Goal: Task Accomplishment & Management: Use online tool/utility

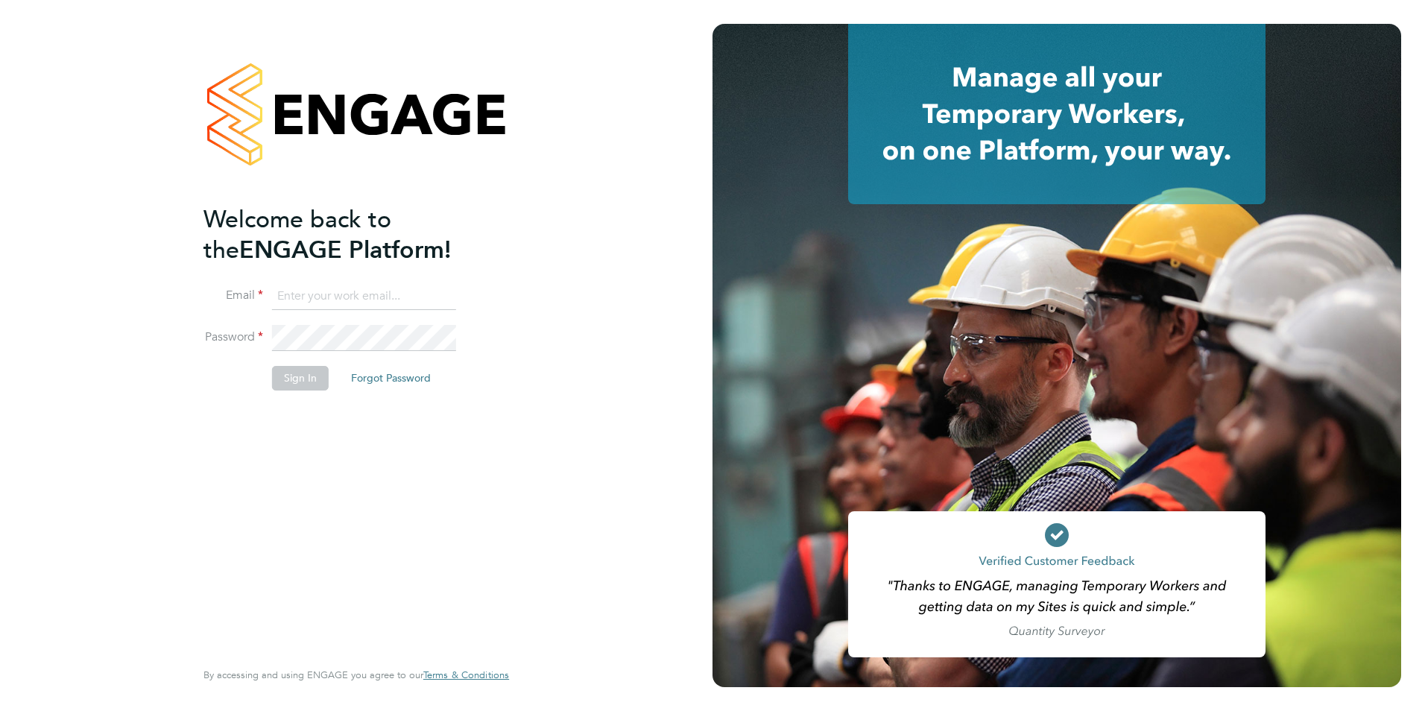
type input "[PERSON_NAME][EMAIL_ADDRESS][DOMAIN_NAME]"
click at [305, 373] on button "Sign In" at bounding box center [300, 378] width 57 height 24
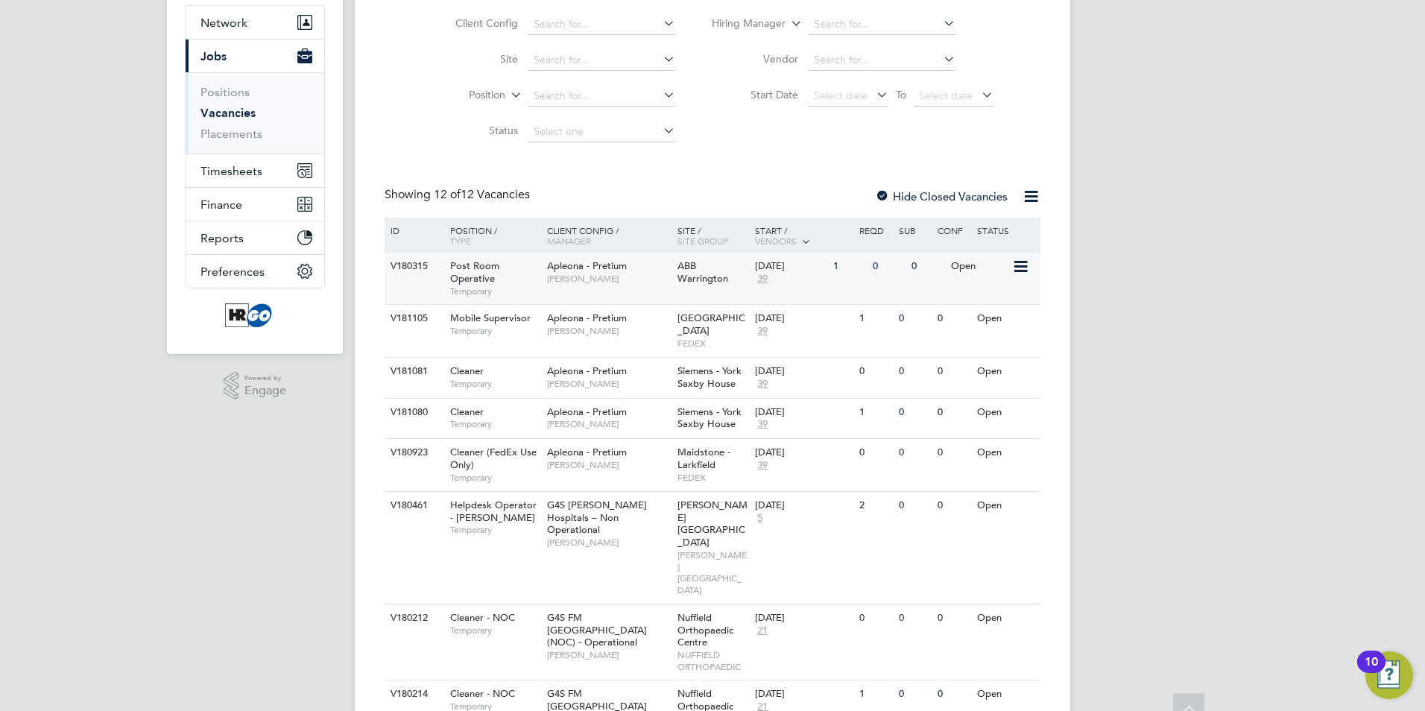
scroll to position [149, 0]
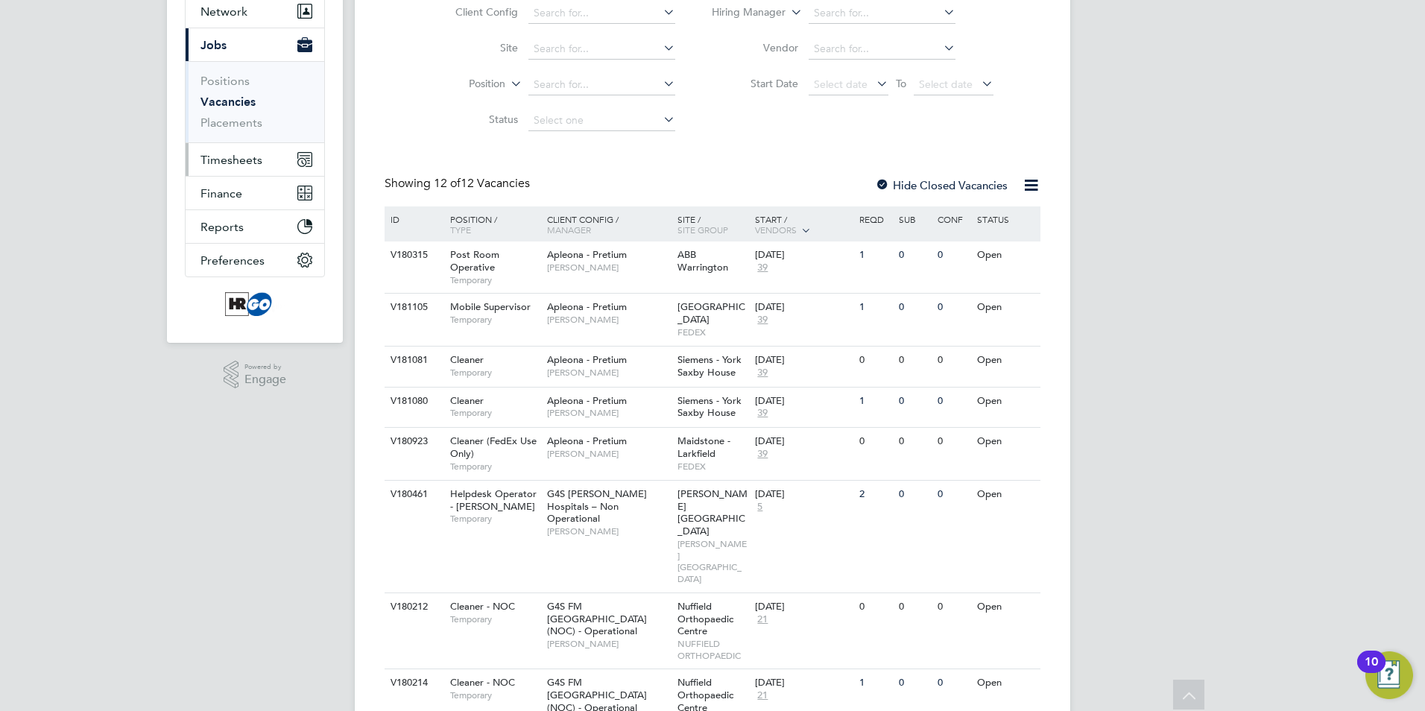
click at [231, 156] on span "Timesheets" at bounding box center [231, 160] width 62 height 14
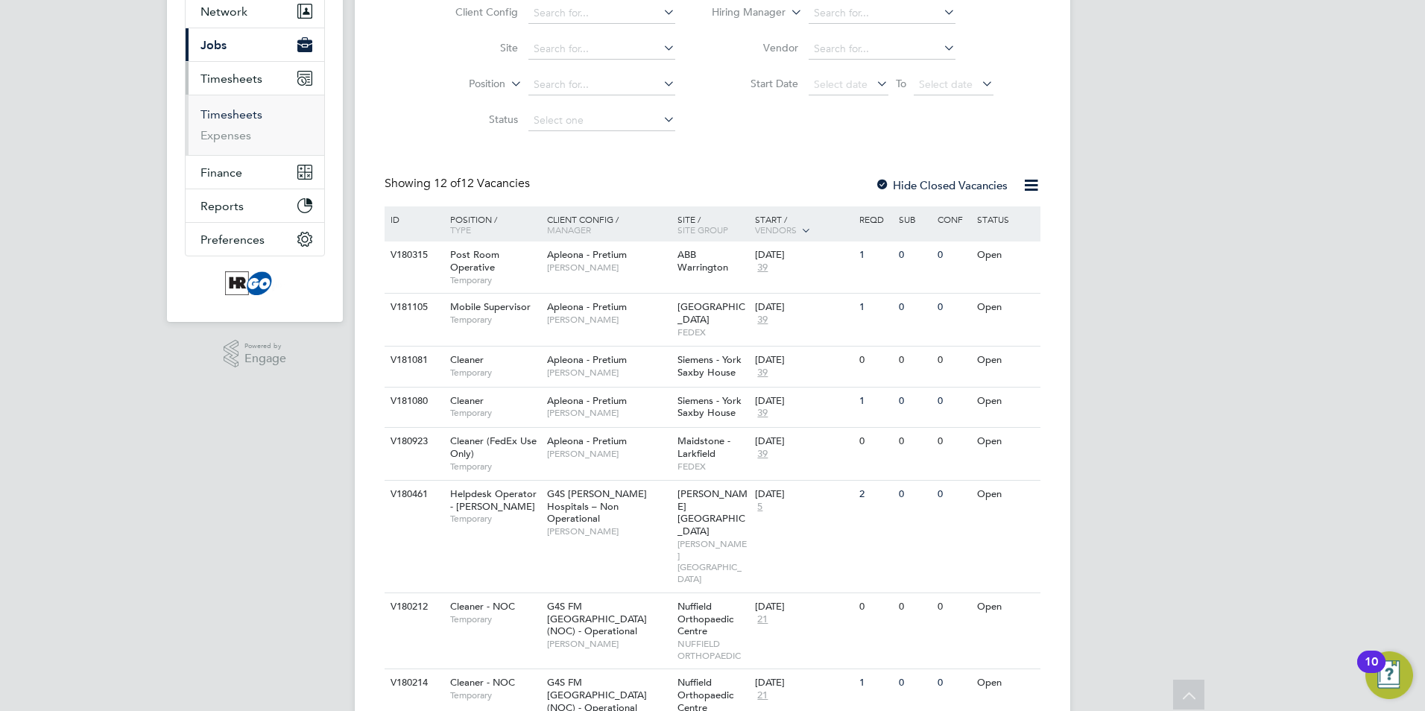
click at [217, 112] on link "Timesheets" at bounding box center [231, 114] width 62 height 14
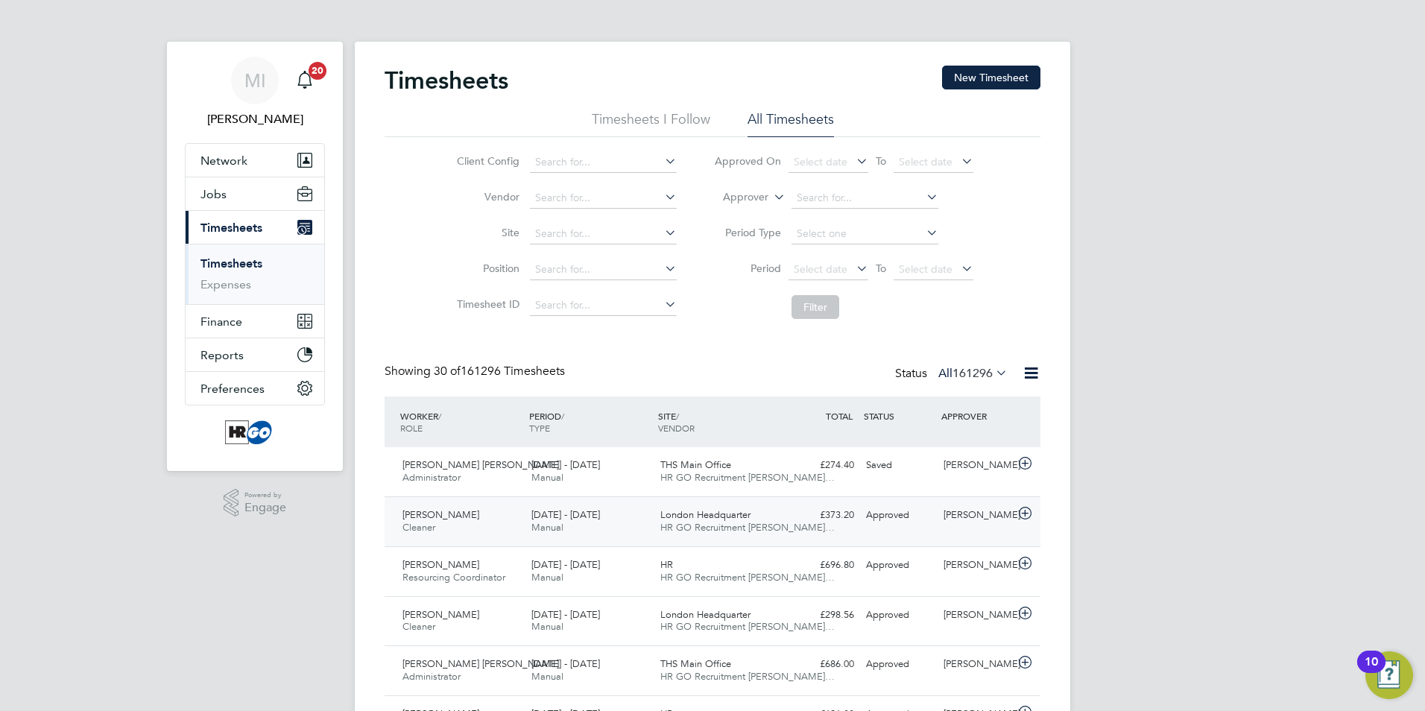
click at [633, 513] on div "[DATE] - [DATE] Manual" at bounding box center [589, 521] width 129 height 37
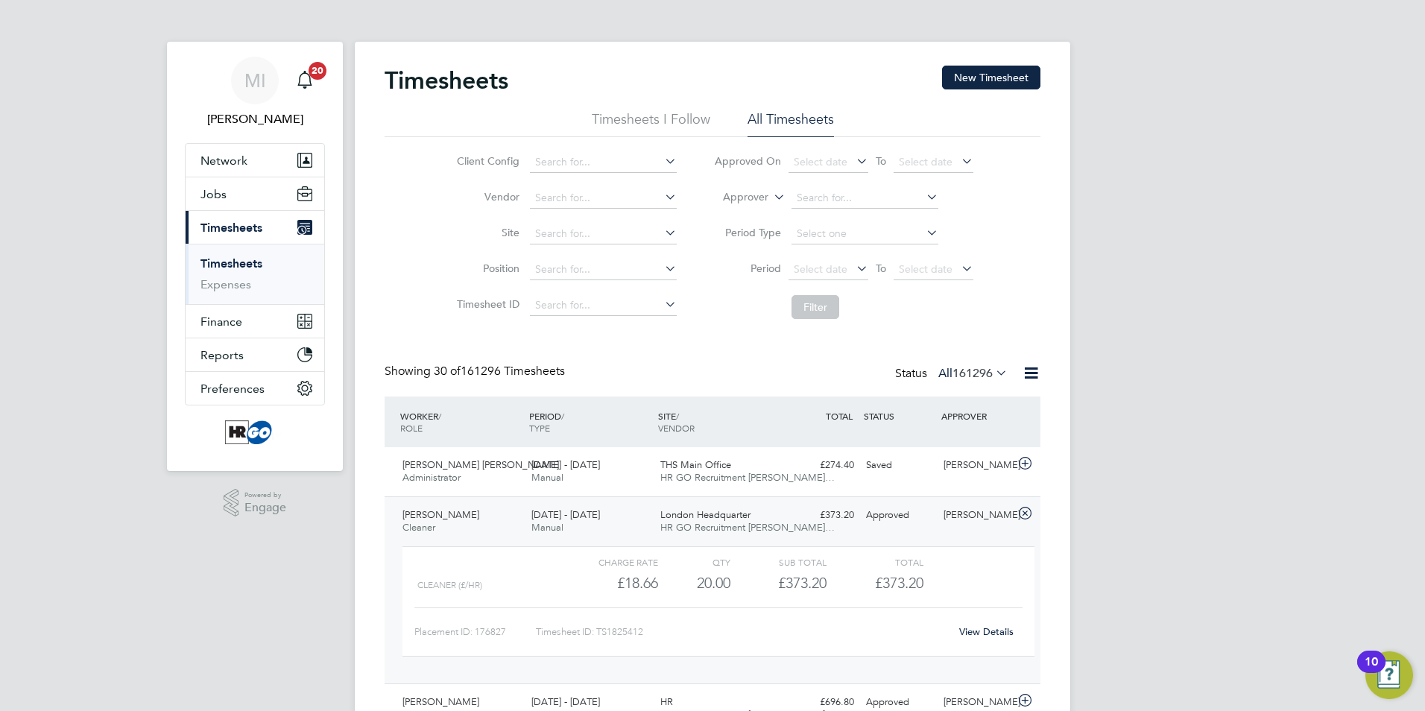
click at [983, 626] on link "View Details" at bounding box center [986, 631] width 54 height 13
click at [711, 517] on span "London Headquarter" at bounding box center [705, 514] width 90 height 13
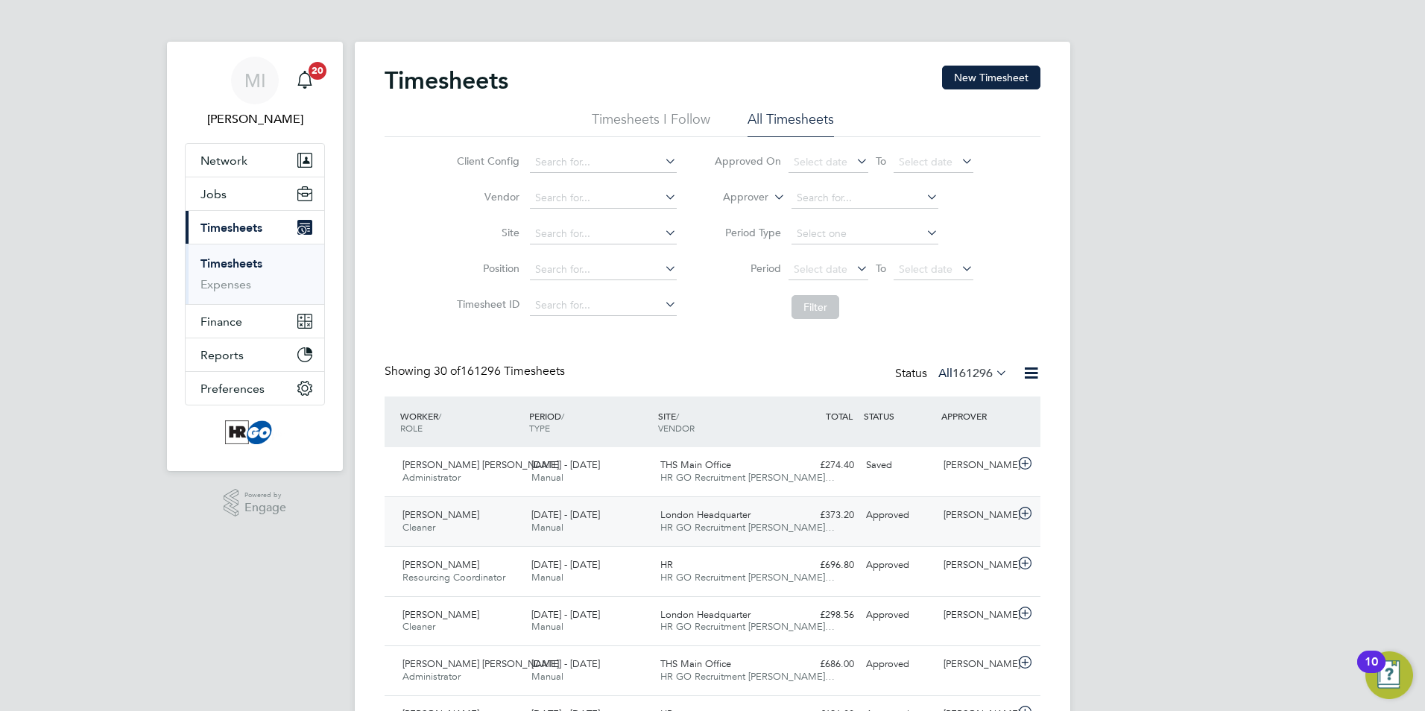
click at [711, 517] on span "London Headquarter" at bounding box center [705, 514] width 90 height 13
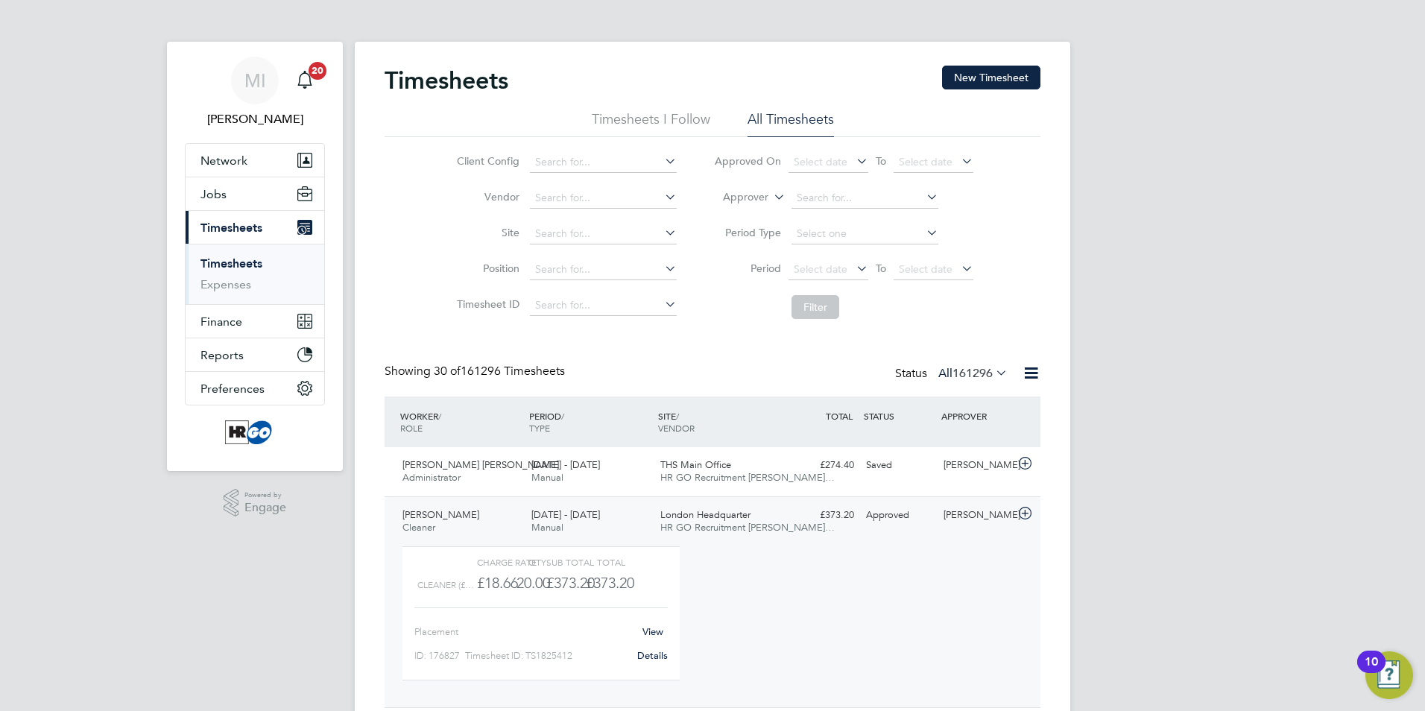
scroll to position [25, 145]
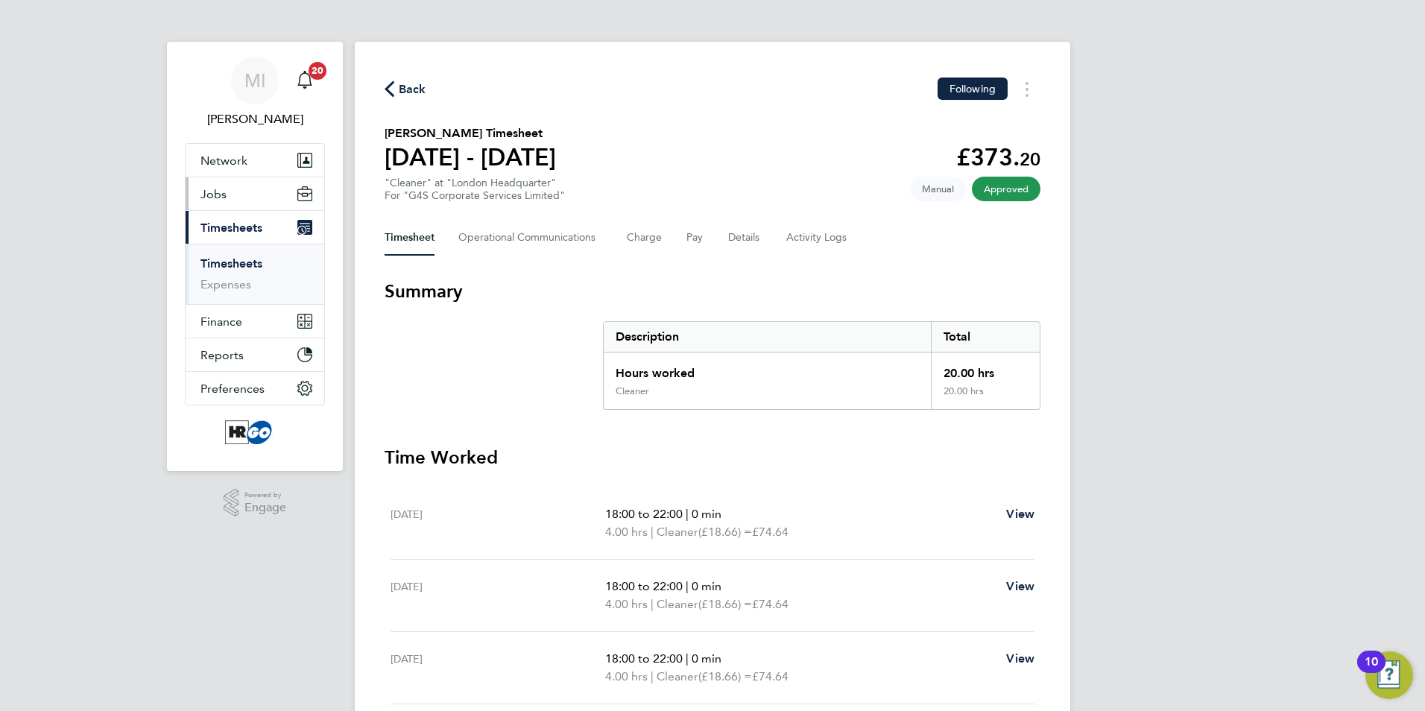
click at [221, 190] on span "Jobs" at bounding box center [213, 194] width 26 height 14
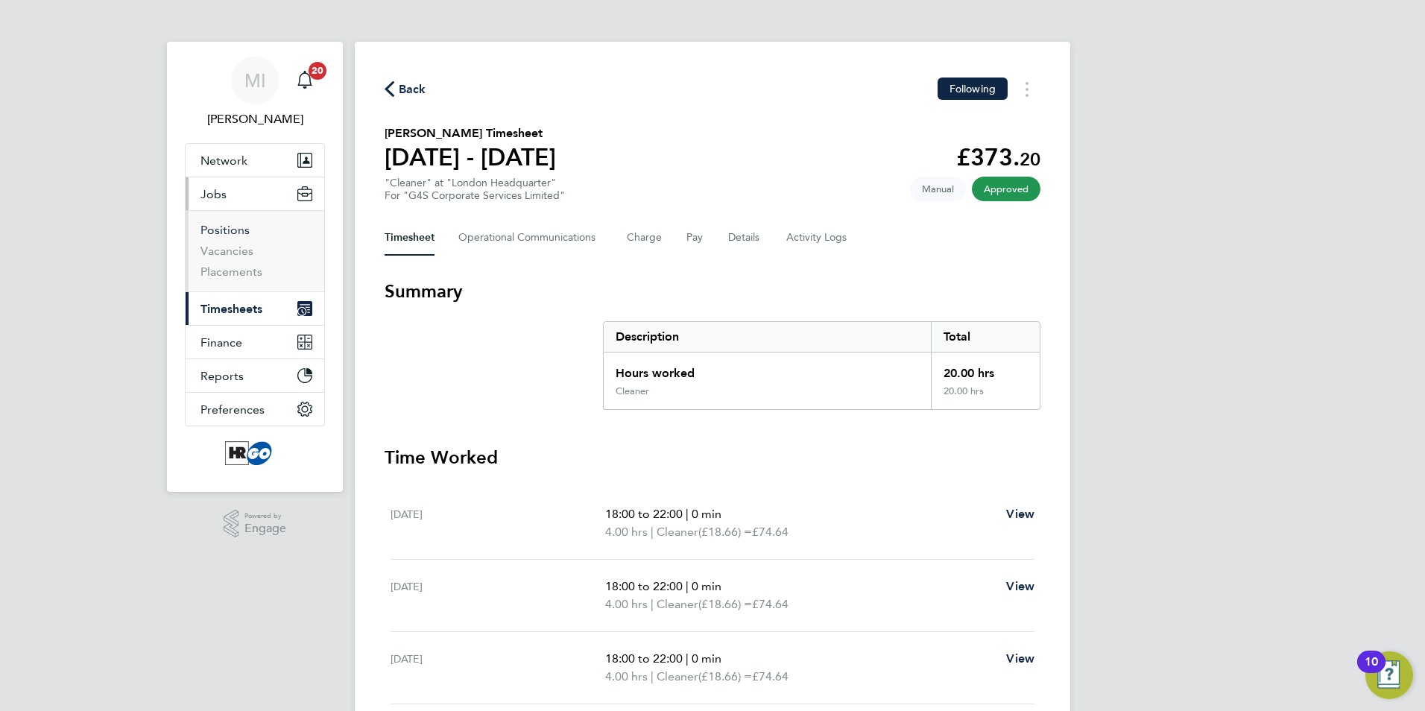
click at [218, 228] on link "Positions" at bounding box center [224, 230] width 49 height 14
